Goal: Navigation & Orientation: Find specific page/section

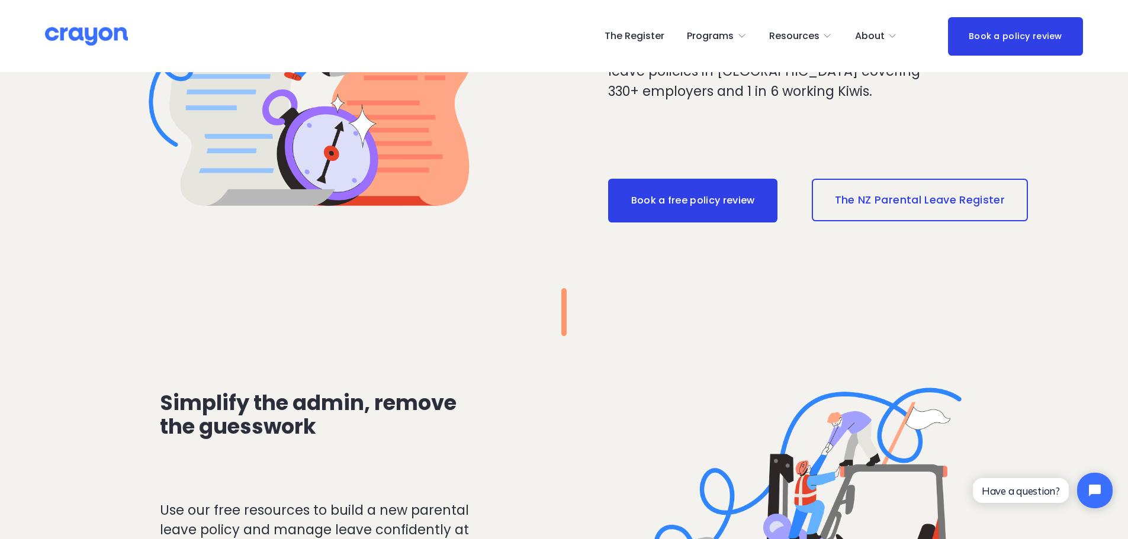
scroll to position [1361, 0]
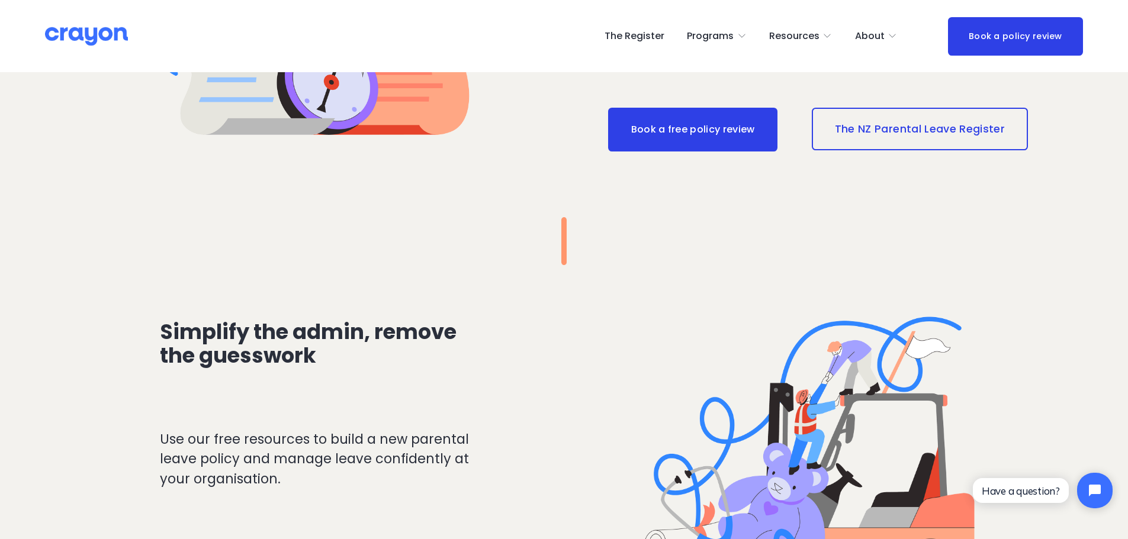
click at [0, 0] on span "Employer hub" at bounding box center [0, 0] width 0 height 0
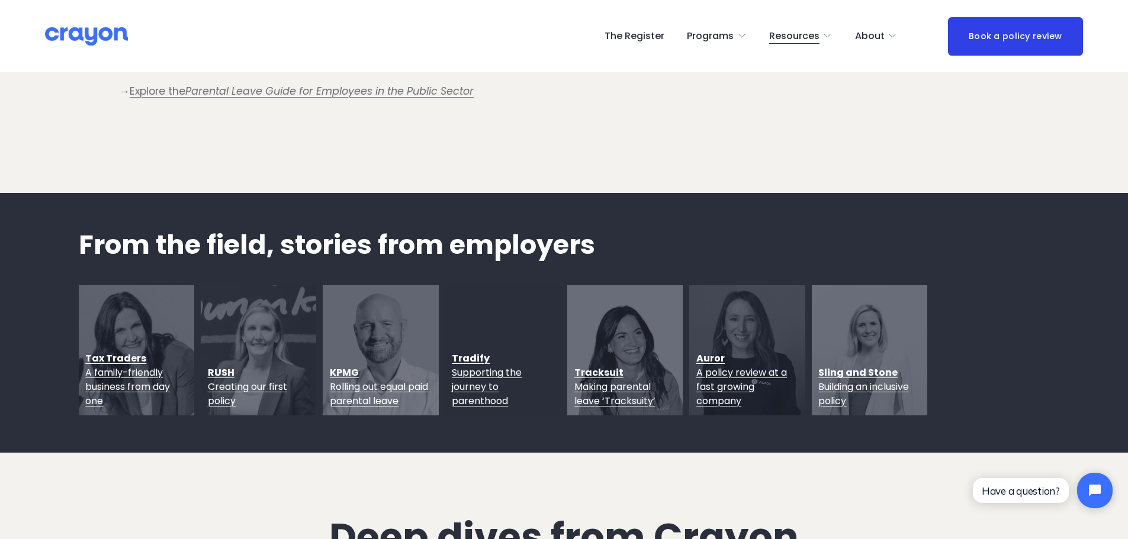
scroll to position [1480, 0]
